Goal: Feedback & Contribution: Submit feedback/report problem

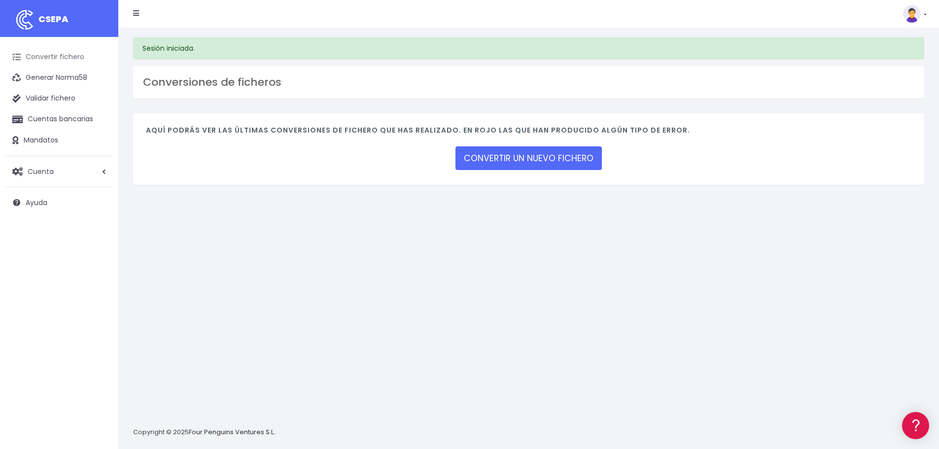
click at [69, 62] on link "Convertir fichero" at bounding box center [59, 57] width 108 height 21
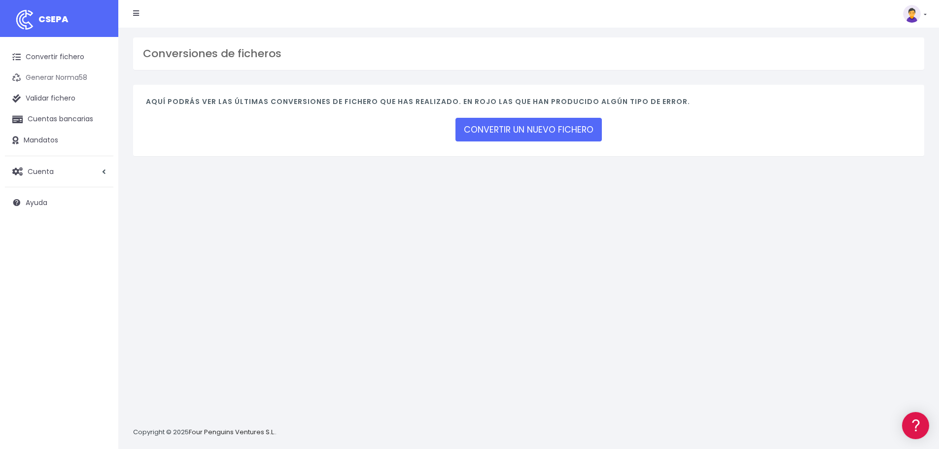
click at [57, 78] on link "Generar Norma58" at bounding box center [59, 78] width 108 height 21
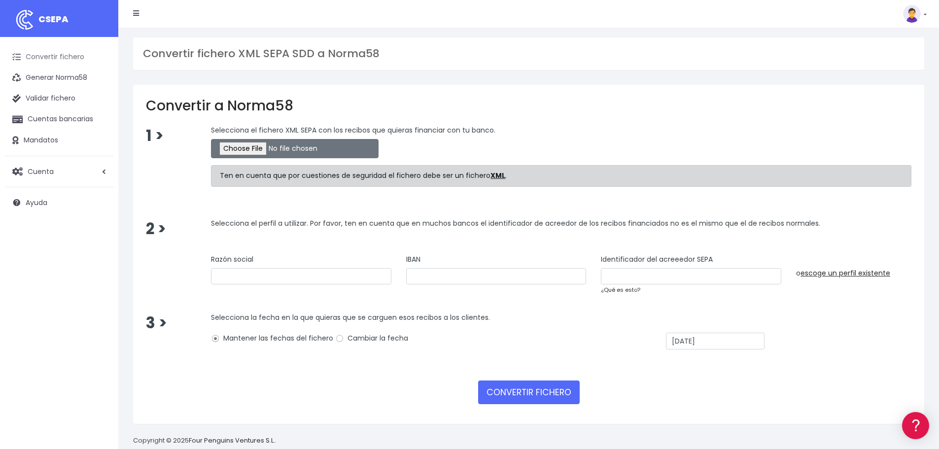
click at [68, 53] on link "Convertir fichero" at bounding box center [59, 57] width 108 height 21
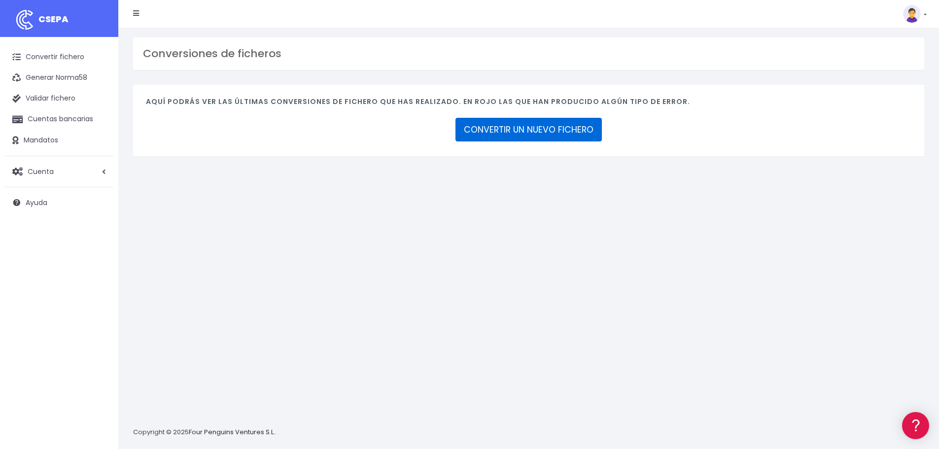
click at [528, 126] on link "CONVERTIR UN NUEVO FICHERO" at bounding box center [528, 130] width 146 height 24
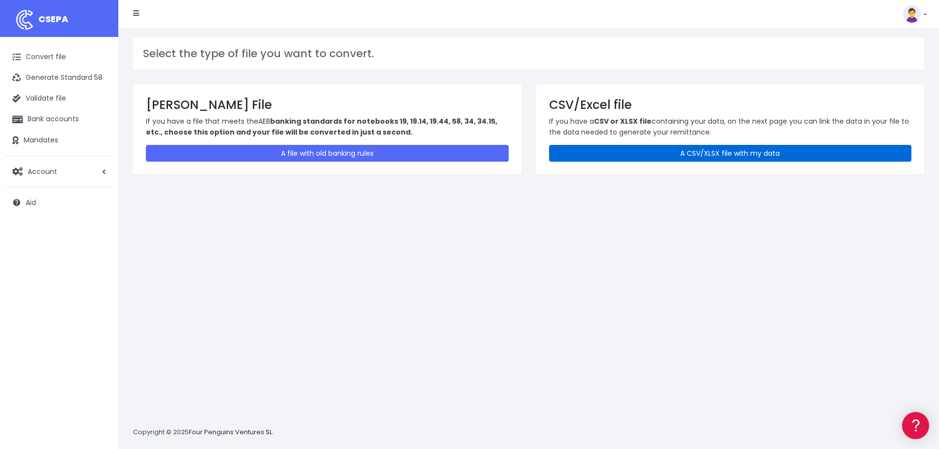
click at [681, 156] on font "A CSV/XLSX file with my data" at bounding box center [730, 153] width 100 height 10
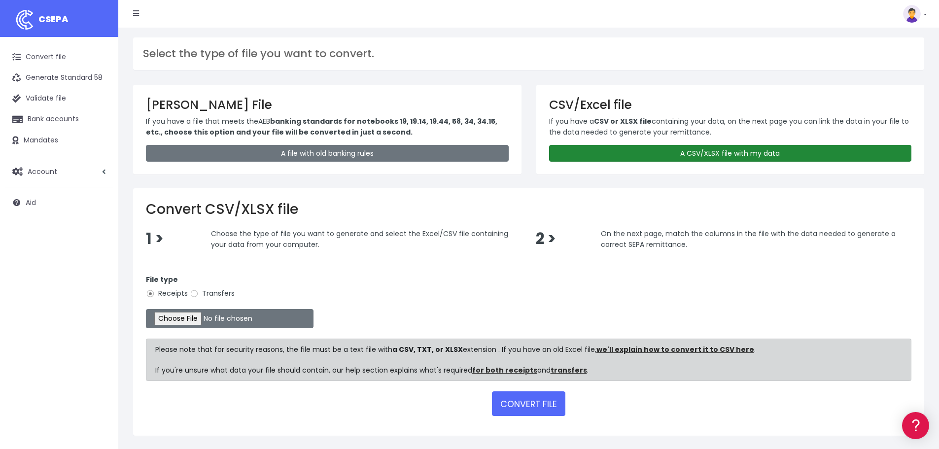
scroll to position [30, 0]
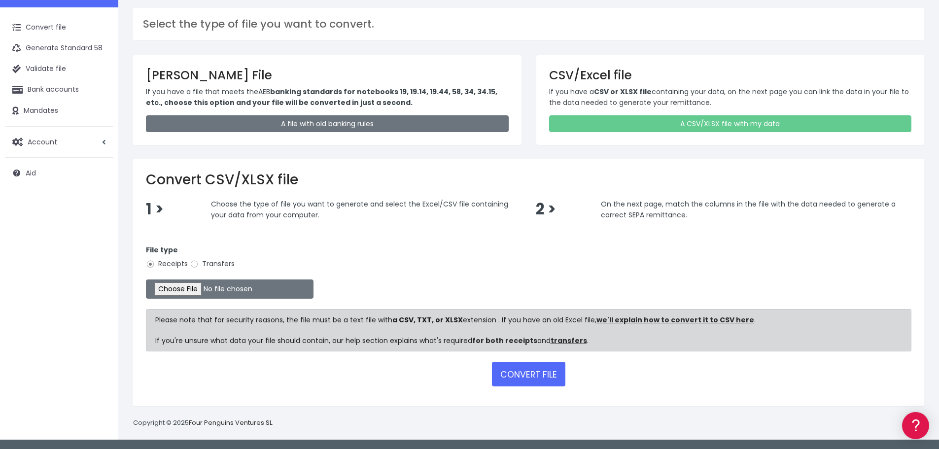
click at [506, 341] on font "for both receipts" at bounding box center [504, 341] width 65 height 10
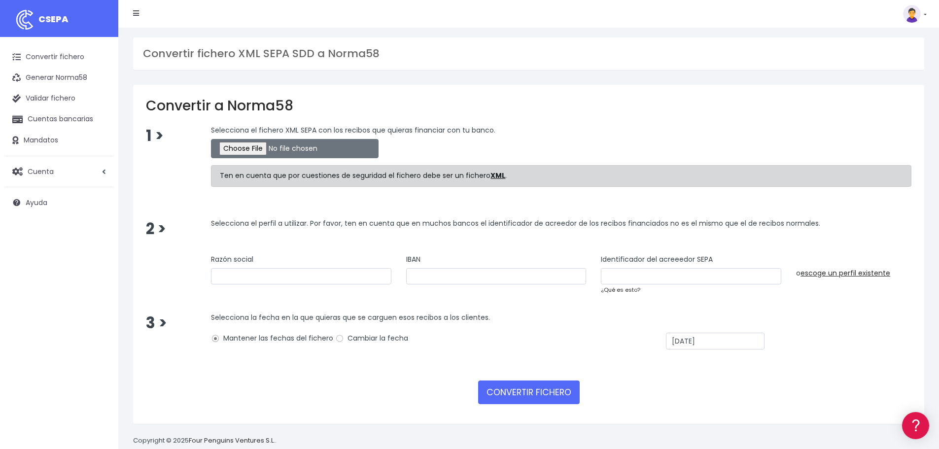
click at [922, 19] on link at bounding box center [915, 14] width 24 height 18
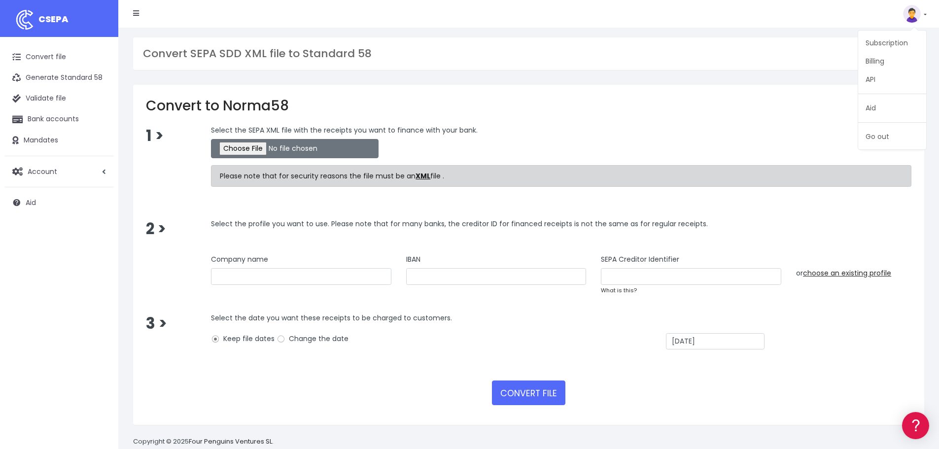
click at [755, 149] on div at bounding box center [561, 148] width 700 height 19
click at [914, 13] on img at bounding box center [912, 14] width 18 height 18
click at [893, 49] on link "Subscription" at bounding box center [892, 43] width 68 height 18
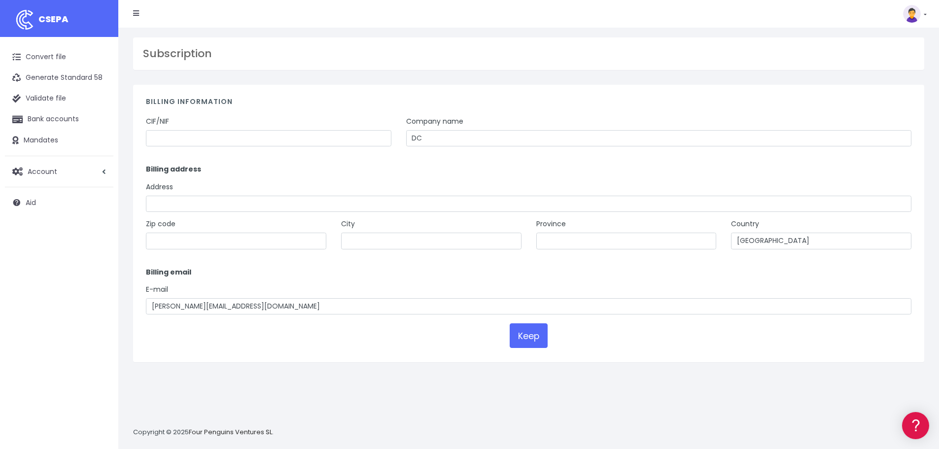
click at [264, 113] on div "Billing information CIF/NIF Company name DC Billing address Address Zip code [G…" at bounding box center [528, 224] width 791 height 278
click at [78, 174] on link "Account" at bounding box center [59, 171] width 108 height 21
click at [59, 175] on link "Account" at bounding box center [59, 171] width 108 height 21
click at [54, 170] on font "Account" at bounding box center [43, 172] width 30 height 10
click at [42, 195] on font "Profiles" at bounding box center [38, 194] width 24 height 9
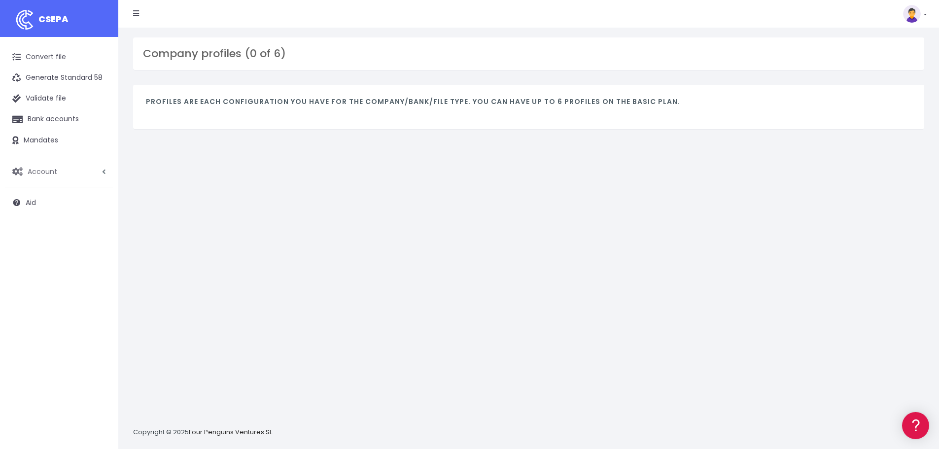
click at [67, 178] on link "Account" at bounding box center [59, 171] width 108 height 21
click at [41, 243] on link "API" at bounding box center [65, 248] width 98 height 18
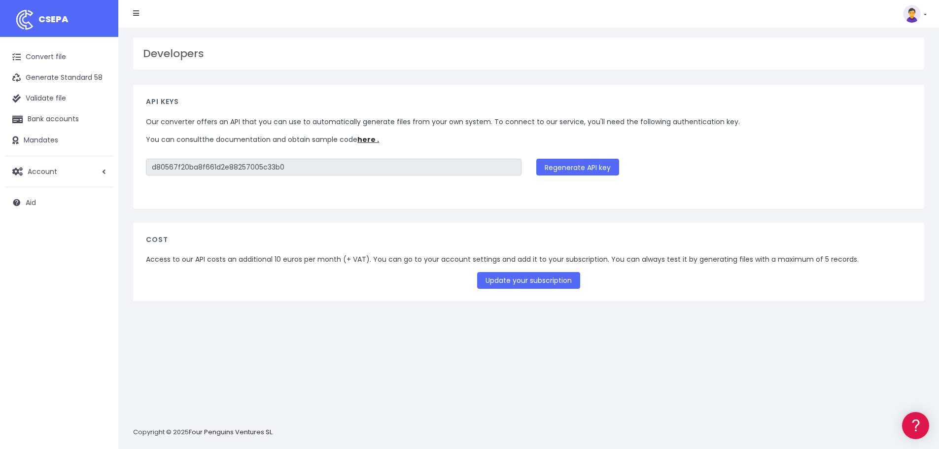
click at [923, 9] on link at bounding box center [915, 14] width 24 height 18
click at [912, 16] on img at bounding box center [912, 14] width 18 height 18
click at [134, 11] on icon at bounding box center [136, 13] width 6 height 7
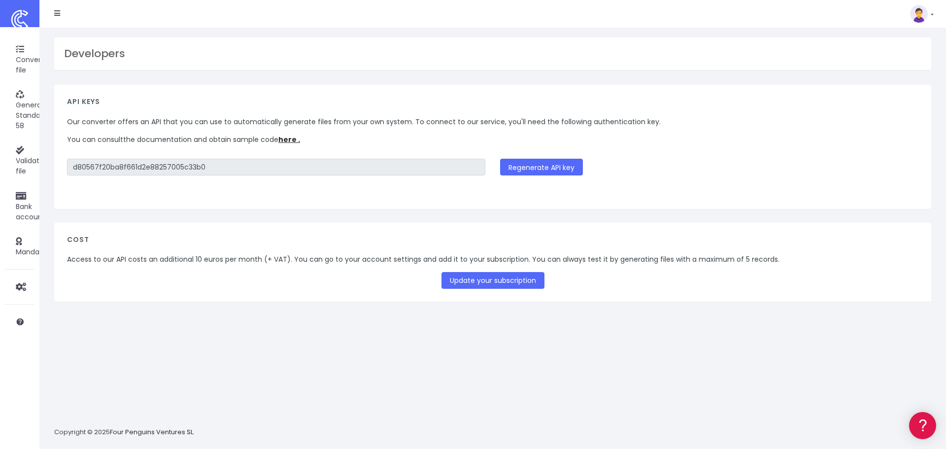
click at [28, 10] on img at bounding box center [19, 19] width 25 height 25
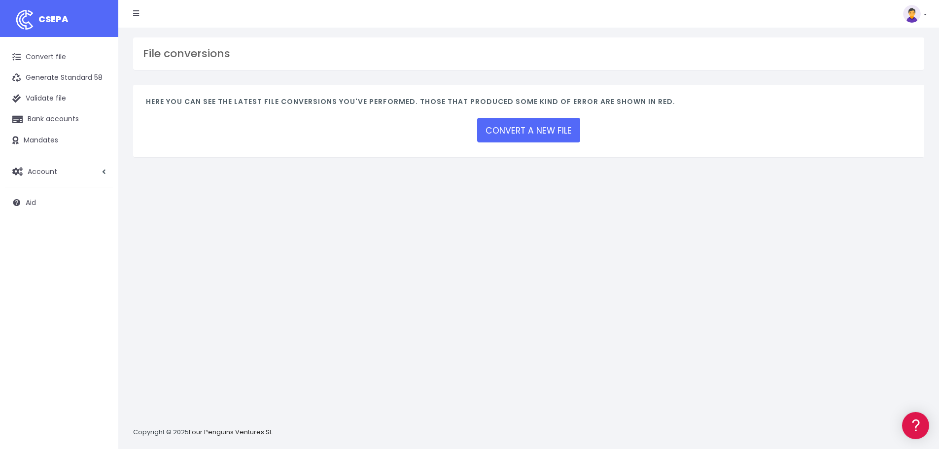
click at [139, 11] on icon at bounding box center [136, 13] width 6 height 7
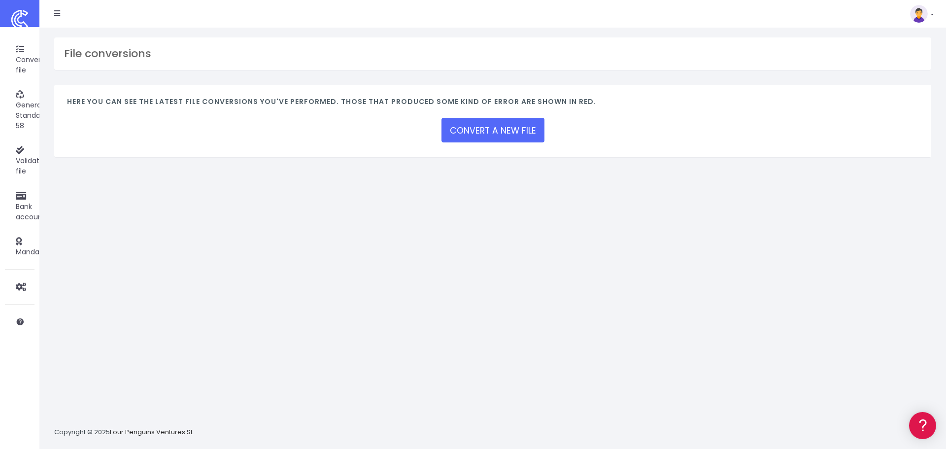
click at [59, 11] on icon at bounding box center [57, 13] width 6 height 7
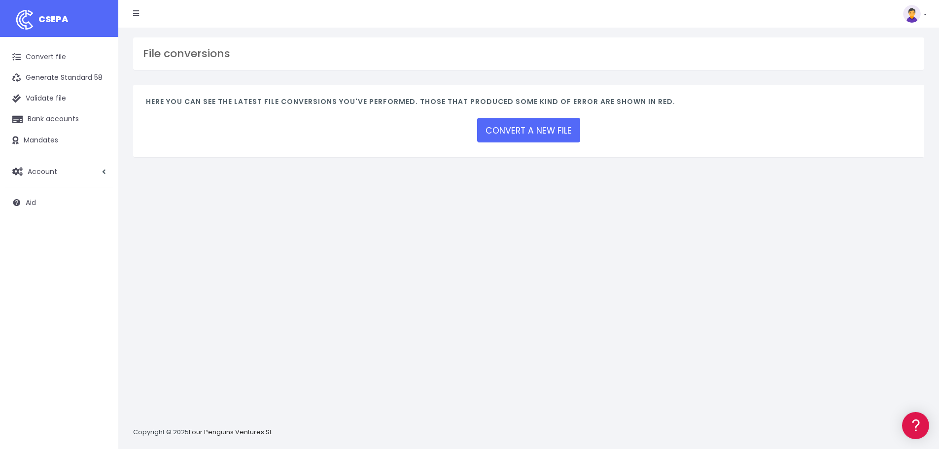
click at [138, 15] on icon at bounding box center [136, 13] width 6 height 7
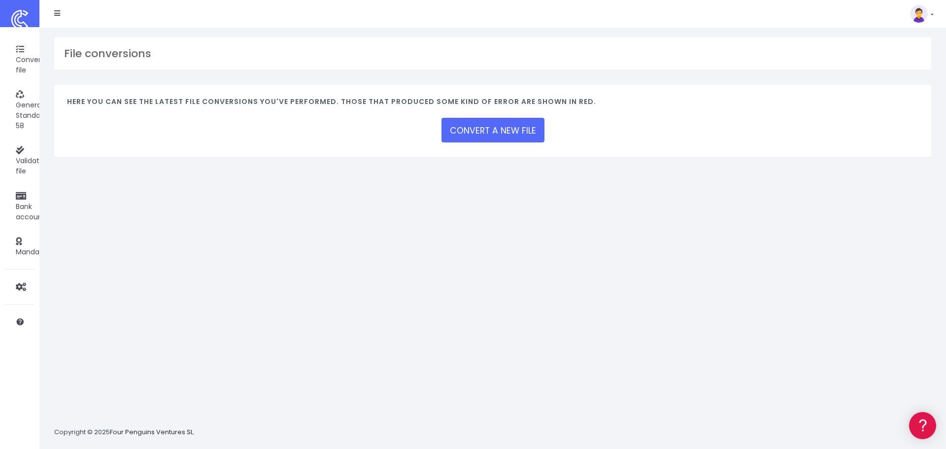
click at [47, 10] on li at bounding box center [57, 14] width 21 height 20
click at [71, 17] on div "Subscription Billing API Aid Go out" at bounding box center [487, 14] width 880 height 20
click at [59, 13] on icon at bounding box center [57, 13] width 6 height 7
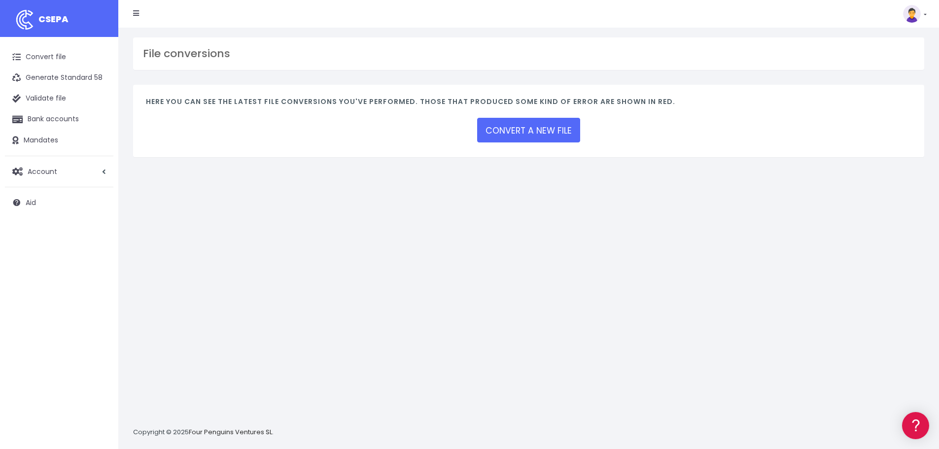
click at [928, 14] on nav "CSEPA Subscription Billing API Aid Go out" at bounding box center [528, 14] width 821 height 28
click at [919, 14] on img at bounding box center [912, 14] width 18 height 18
click at [885, 108] on link "Aid" at bounding box center [892, 108] width 68 height 18
click at [909, 17] on img at bounding box center [912, 14] width 18 height 18
click at [902, 61] on link "Billing" at bounding box center [892, 61] width 68 height 18
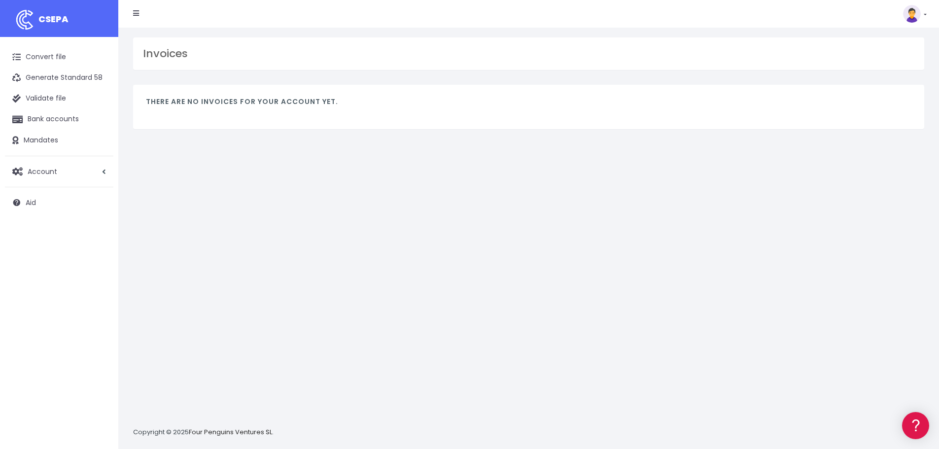
click at [904, 1] on nav "CSEPA Subscription Billing API Aid Go out" at bounding box center [528, 14] width 821 height 28
click at [912, 15] on img at bounding box center [912, 14] width 18 height 18
click at [879, 75] on link "API" at bounding box center [892, 79] width 68 height 18
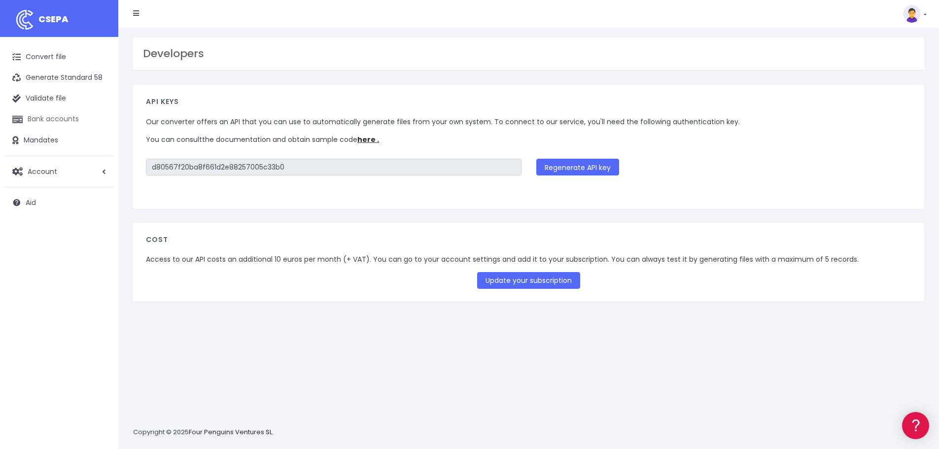
click at [82, 120] on link "Bank accounts" at bounding box center [59, 119] width 108 height 21
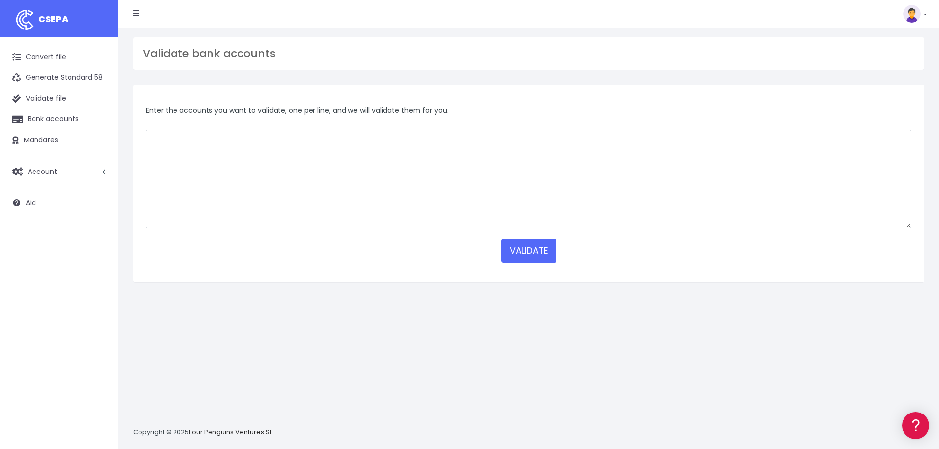
click at [899, 17] on li "Subscription Billing API Aid Go out" at bounding box center [911, 14] width 31 height 18
click at [910, 11] on img at bounding box center [912, 14] width 18 height 18
click at [887, 134] on font "Go out" at bounding box center [878, 137] width 24 height 10
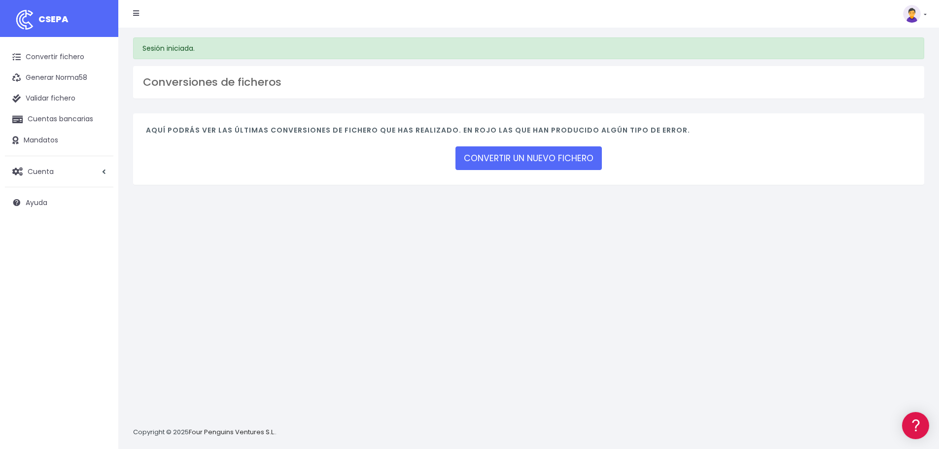
click at [136, 9] on link at bounding box center [136, 14] width 6 height 20
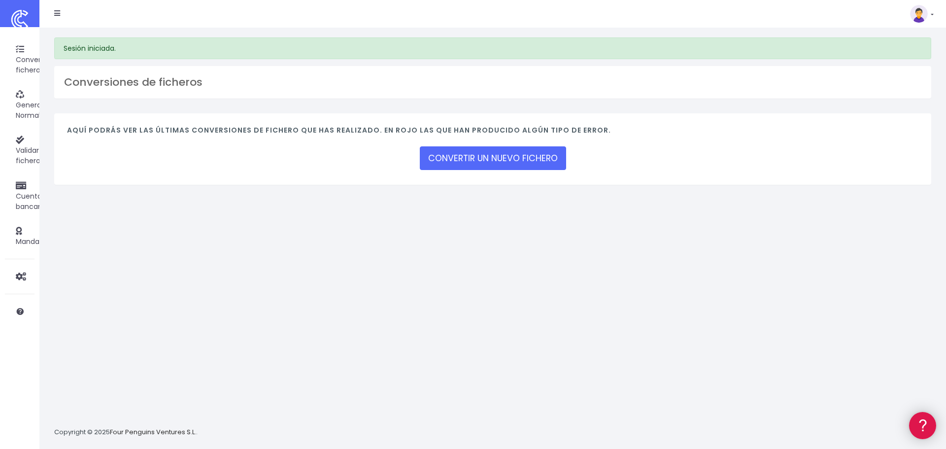
click at [917, 421] on icon at bounding box center [923, 425] width 12 height 12
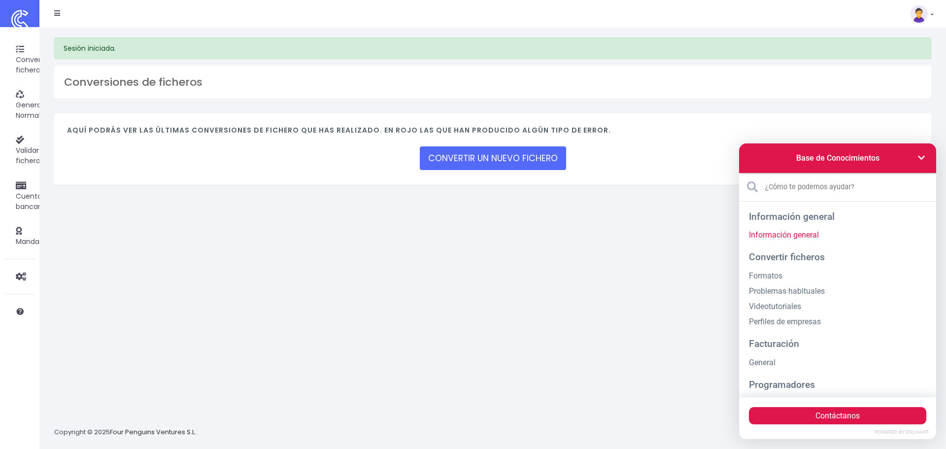
click at [801, 234] on link "Información general" at bounding box center [837, 234] width 177 height 15
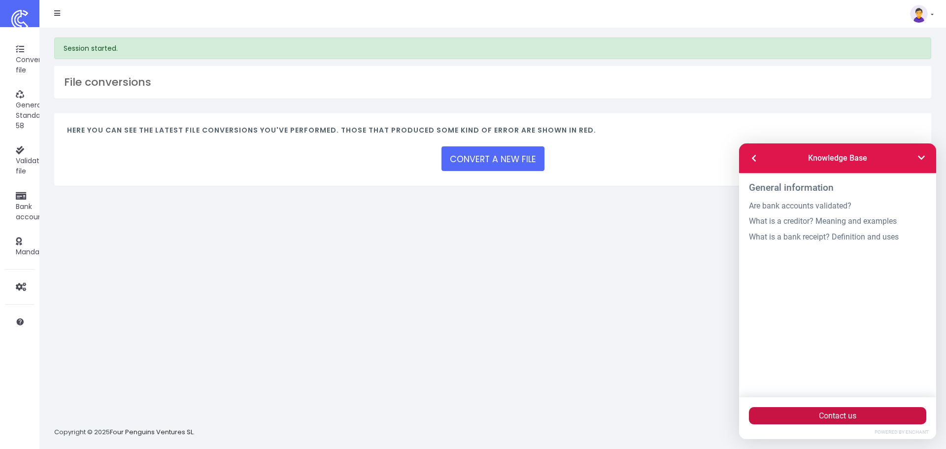
click at [812, 411] on button "Contact us" at bounding box center [837, 415] width 177 height 17
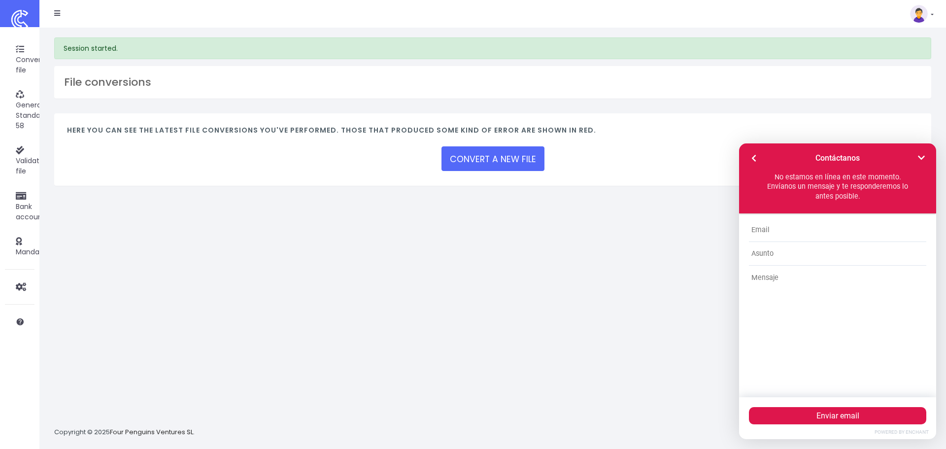
click at [802, 236] on input "text" at bounding box center [837, 230] width 177 height 24
type input "francescotud@hotmail.com"
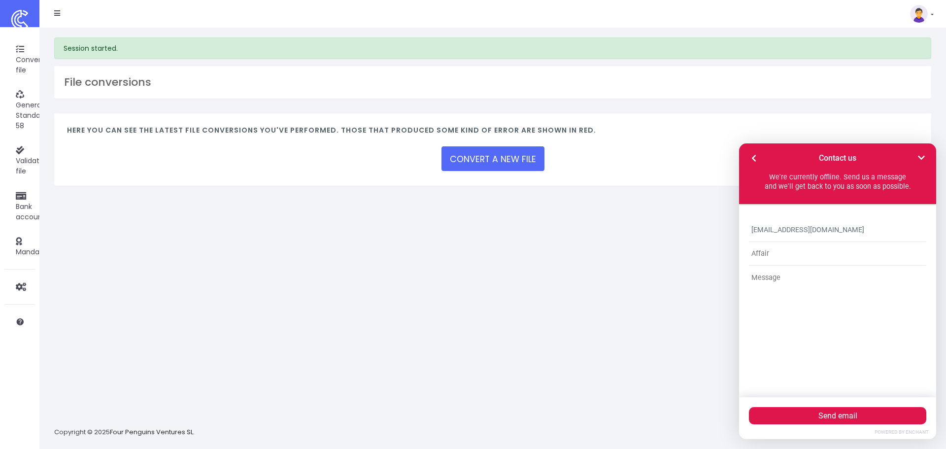
click at [818, 263] on input "text" at bounding box center [837, 254] width 177 height 24
type input "Close Account"
click at [815, 279] on textarea at bounding box center [837, 324] width 177 height 116
type textarea "Dear Sir/Madam, Good morning. Could you kindly guide me to permanently close my…"
click at [846, 230] on input "francescotud@hotmail.com" at bounding box center [837, 230] width 177 height 24
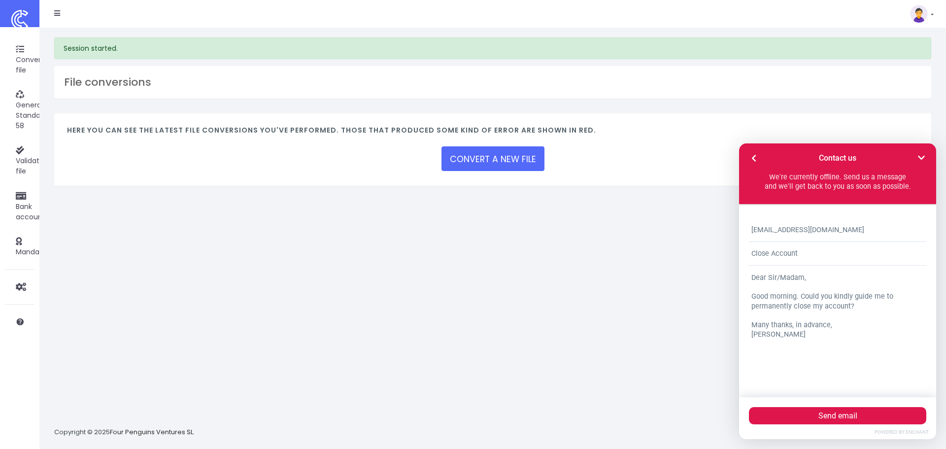
drag, startPoint x: 854, startPoint y: 231, endPoint x: 632, endPoint y: 232, distance: 221.8
click at [739, 232] on html "Knowledge Base General information General information Convert files Formats Co…" at bounding box center [837, 291] width 197 height 296
type input "[PERSON_NAME][EMAIL_ADDRESS][DOMAIN_NAME]"
click at [803, 255] on input "Close Account" at bounding box center [837, 254] width 177 height 24
click at [750, 253] on input "Close Account" at bounding box center [837, 254] width 177 height 24
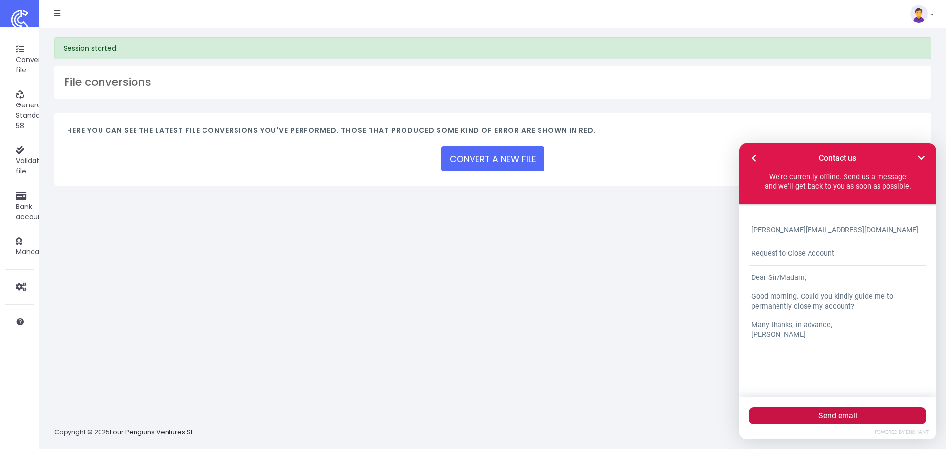
type input "Request to Close Account"
click at [845, 415] on font "Send email" at bounding box center [838, 415] width 39 height 9
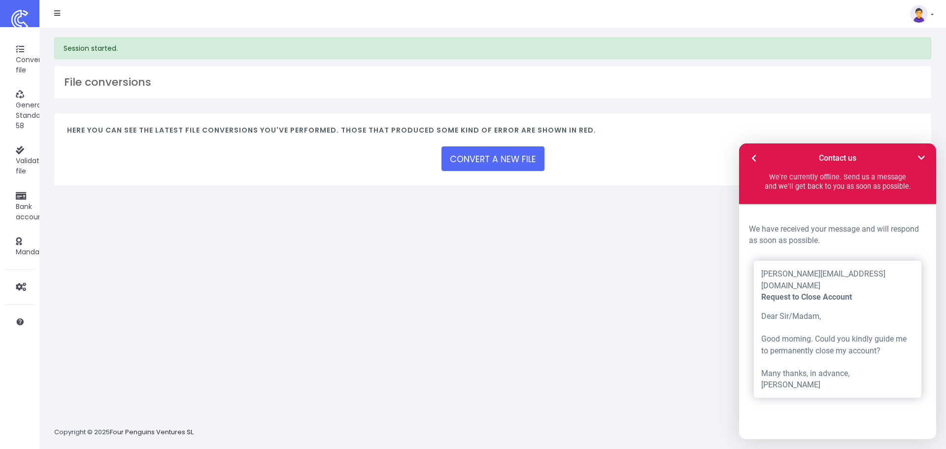
click at [684, 264] on div "Session started. File conversions Here you can see the latest file conversions …" at bounding box center [492, 238] width 907 height 421
click at [849, 122] on div "Here you can see the latest file conversions you've performed. Those that produ…" at bounding box center [492, 149] width 877 height 72
click at [918, 13] on img at bounding box center [919, 14] width 18 height 18
click at [909, 36] on link "Subscription" at bounding box center [900, 43] width 68 height 18
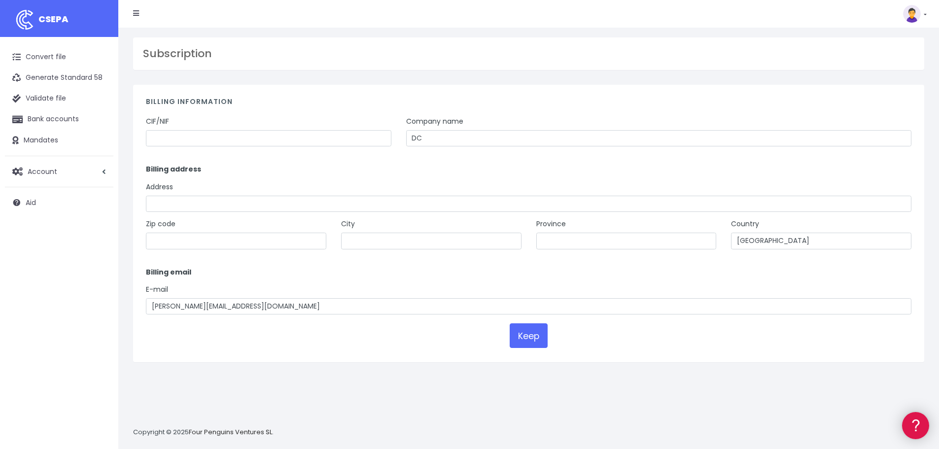
click at [909, 424] on link at bounding box center [915, 425] width 27 height 27
